Goal: Task Accomplishment & Management: Manage account settings

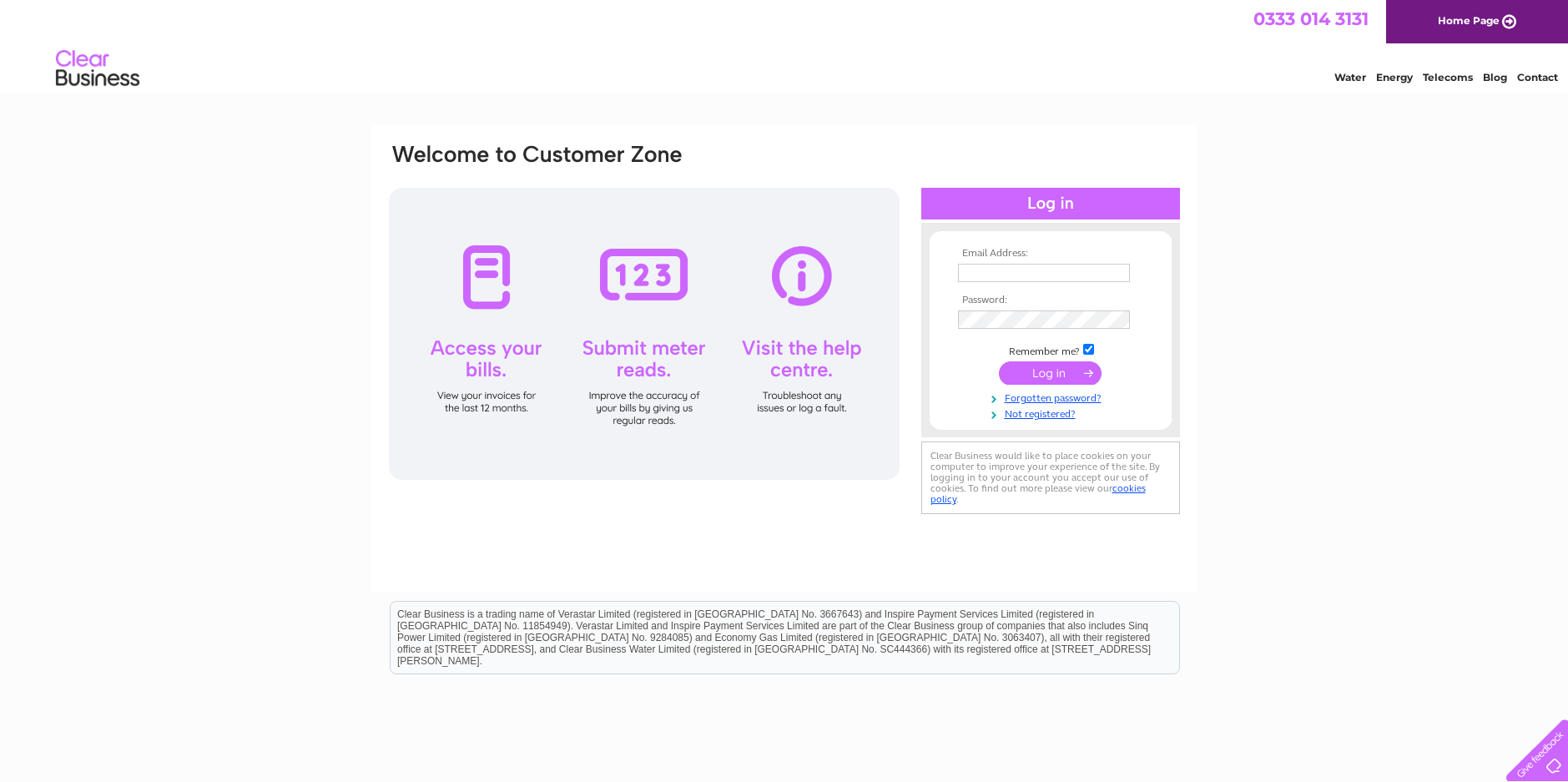
type input "sales@jjwengineeringandmotorsport.com"
click at [1067, 368] on input "submit" at bounding box center [1049, 373] width 103 height 24
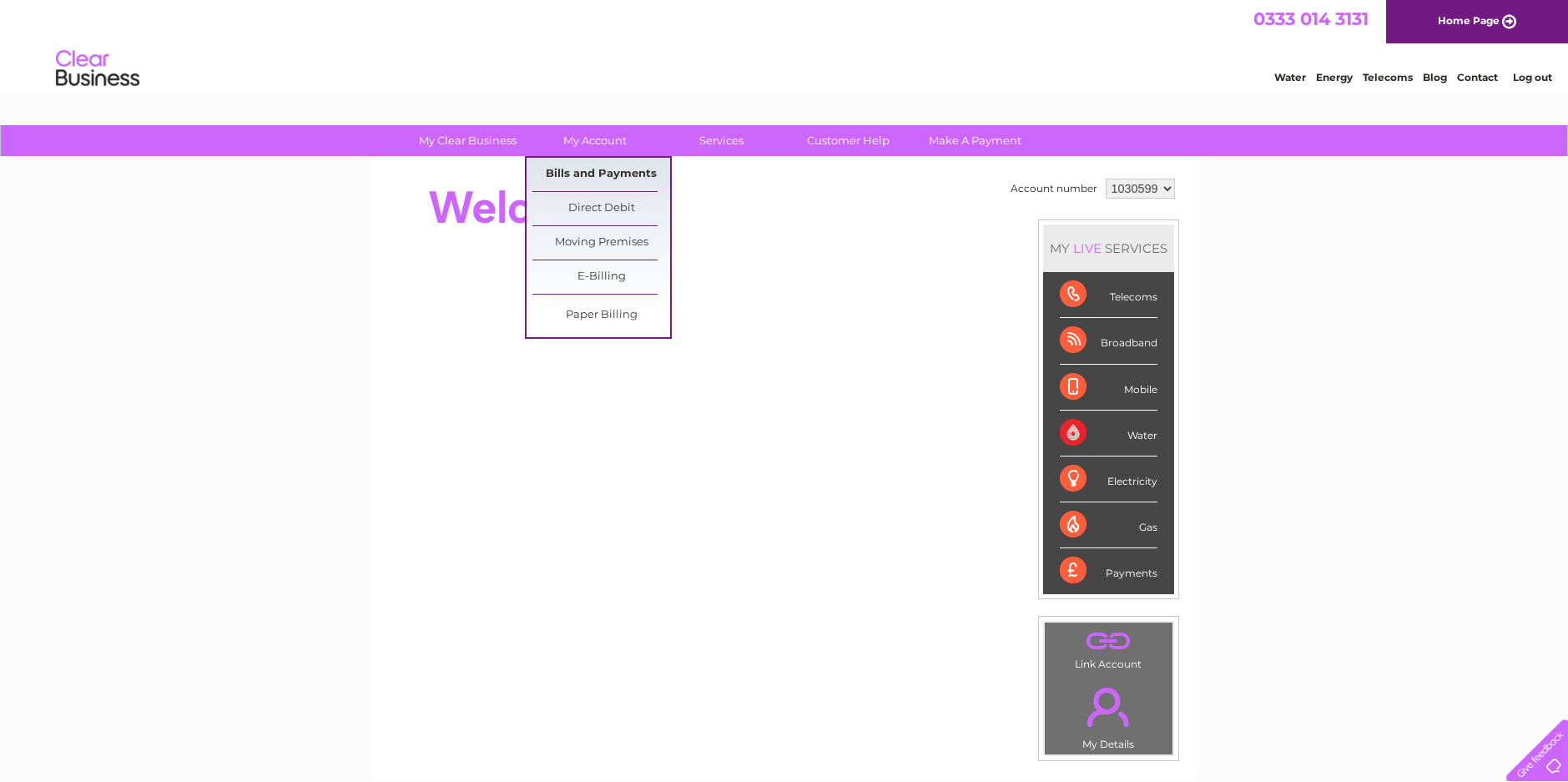
click at [581, 169] on link "Bills and Payments" at bounding box center [601, 174] width 138 height 34
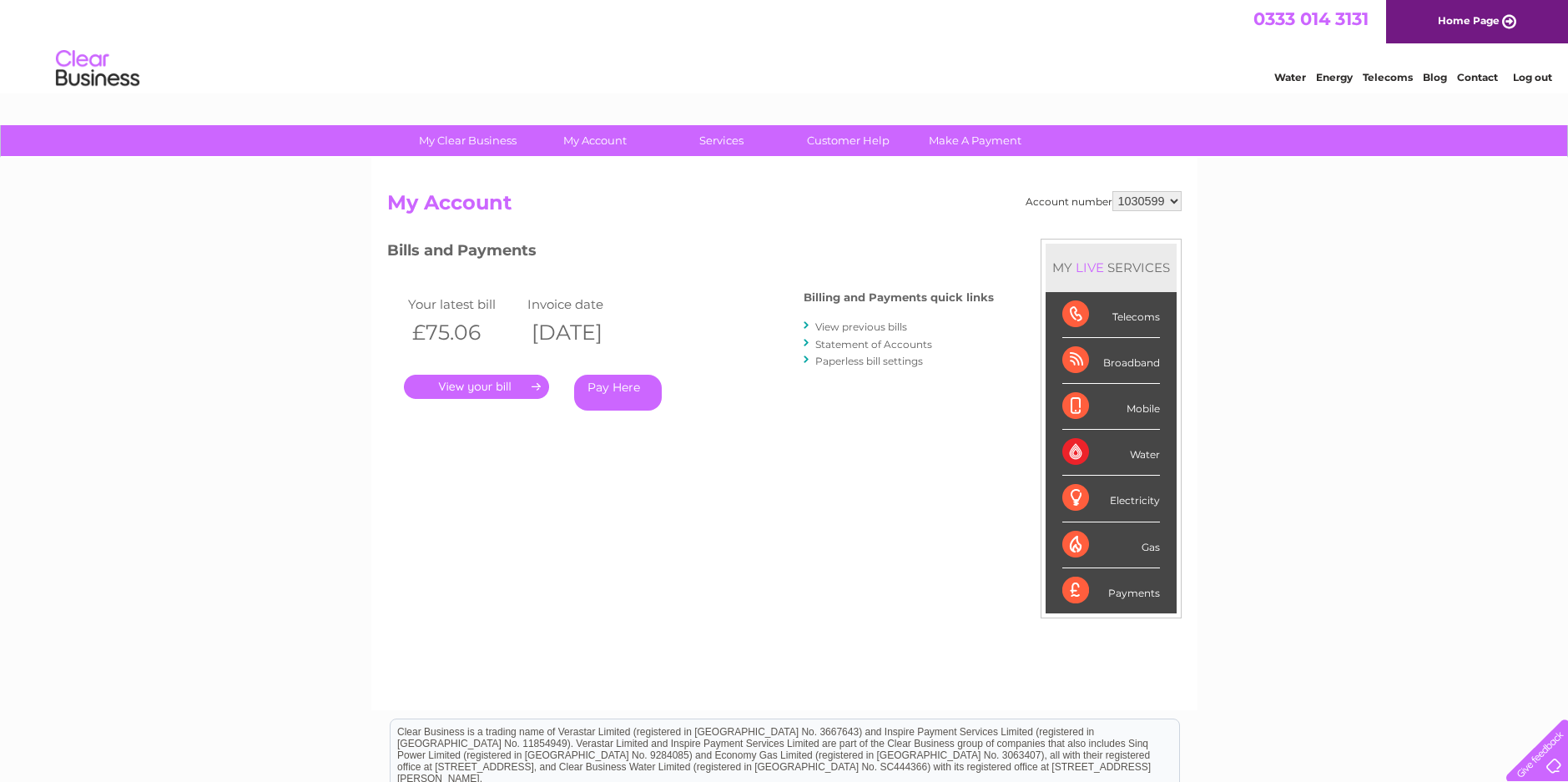
click at [460, 382] on link "." at bounding box center [477, 386] width 145 height 25
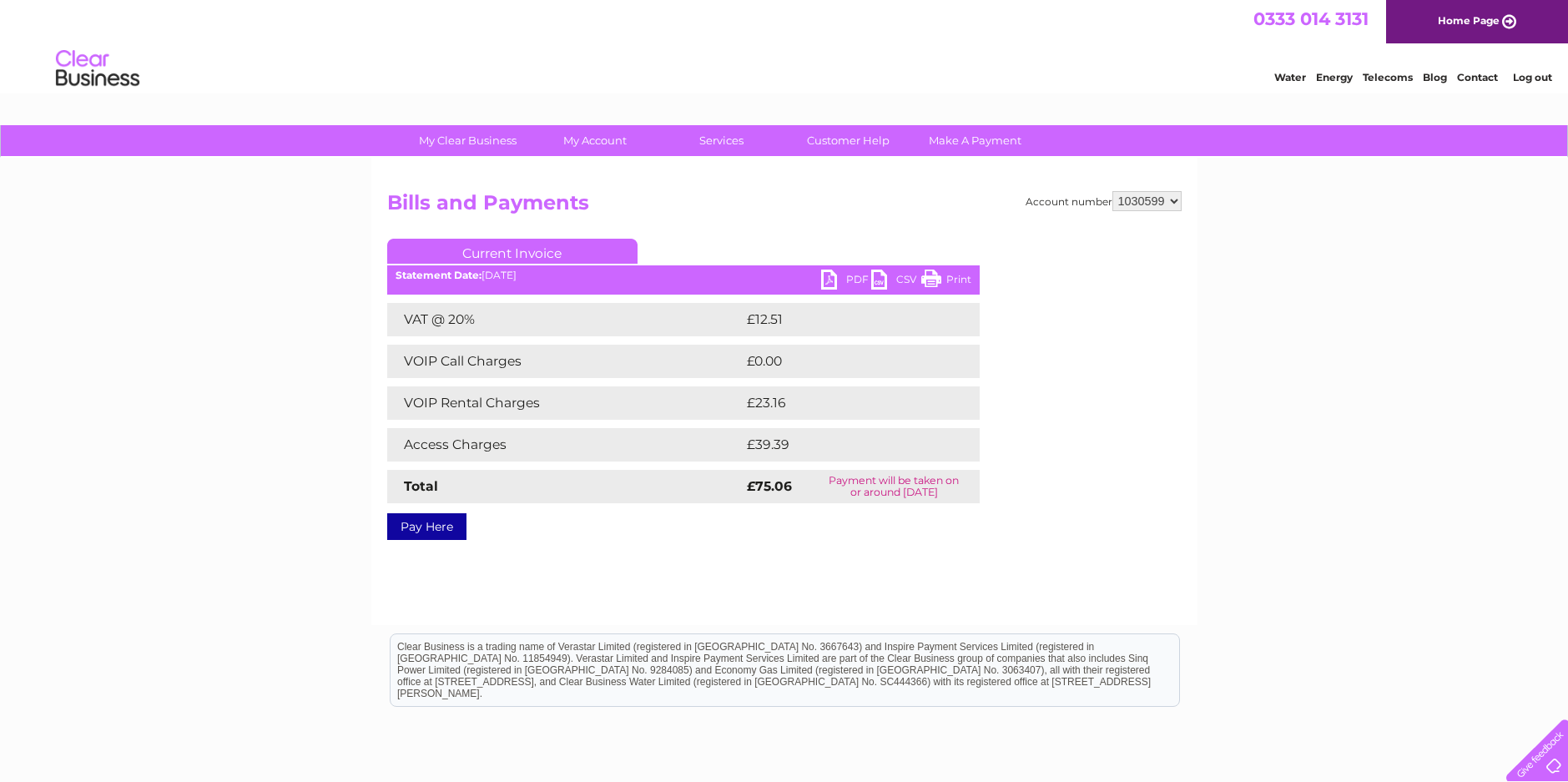
click at [929, 280] on link "Print" at bounding box center [946, 282] width 50 height 25
